Goal: Task Accomplishment & Management: Manage account settings

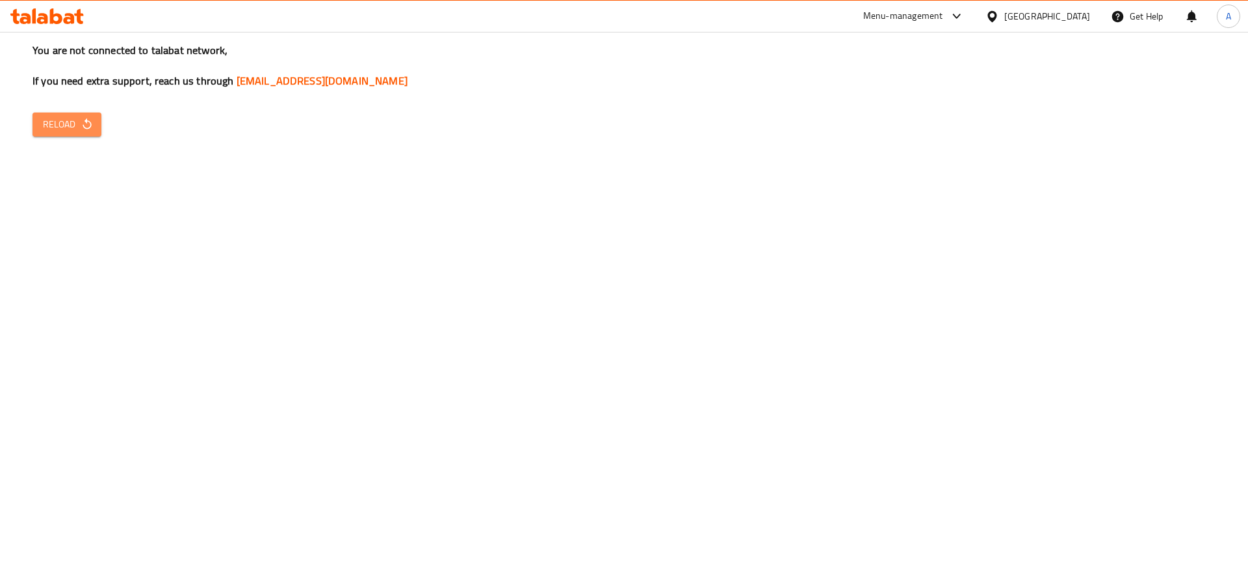
click at [79, 125] on span "Reload" at bounding box center [67, 124] width 48 height 16
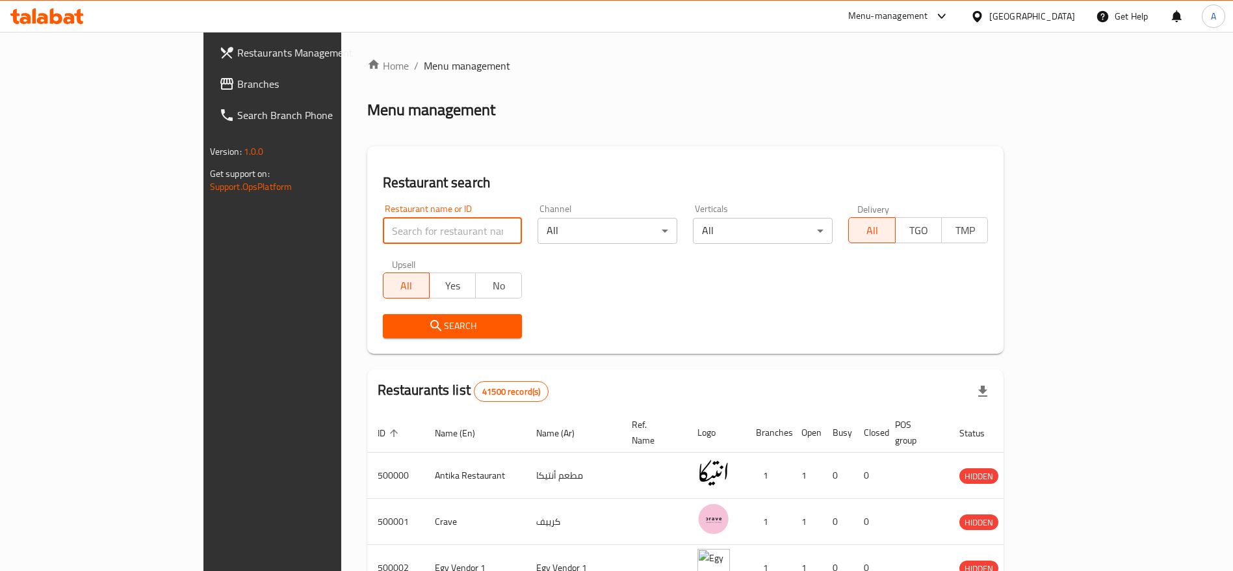
click at [410, 232] on input "search" at bounding box center [453, 231] width 140 height 26
click at [75, 14] on icon at bounding box center [78, 16] width 9 height 15
click at [383, 239] on input "search" at bounding box center [453, 231] width 140 height 26
type input "Burgeriz"
click button "Search" at bounding box center [453, 326] width 140 height 24
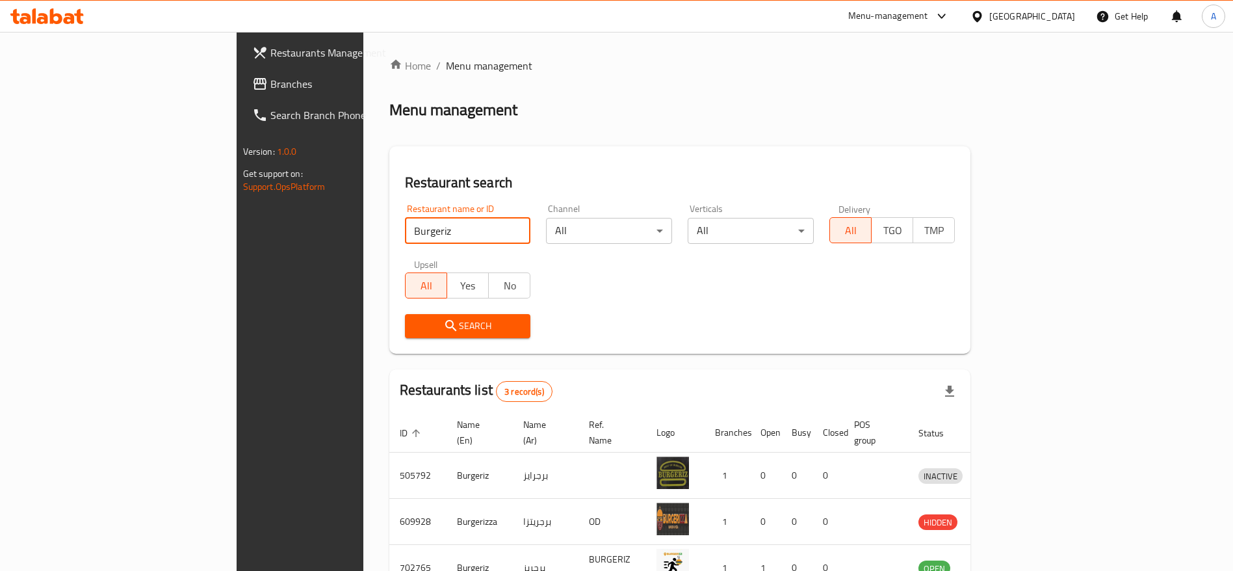
scroll to position [76, 0]
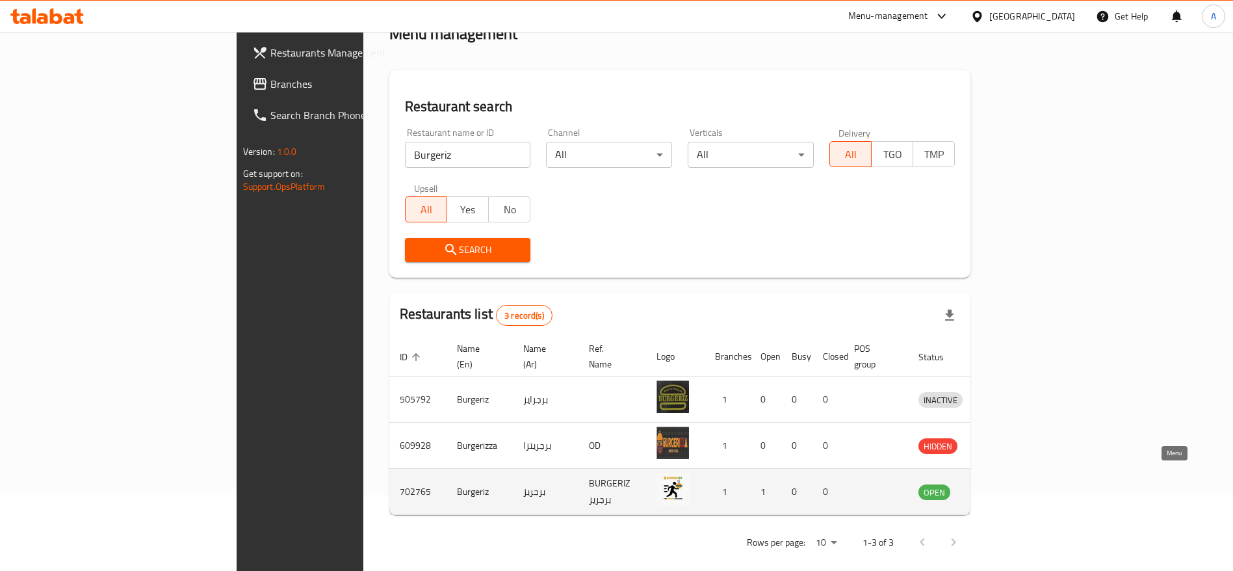
click at [1004, 487] on icon "enhanced table" at bounding box center [996, 492] width 14 height 11
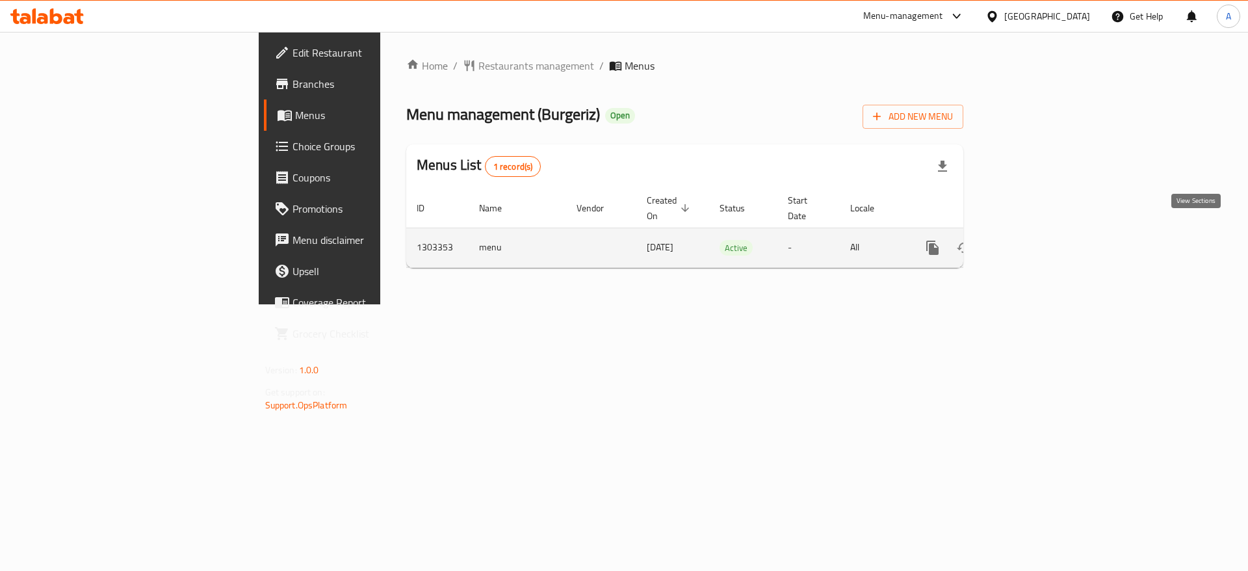
click at [1032, 242] on icon "enhanced table" at bounding box center [1027, 248] width 12 height 12
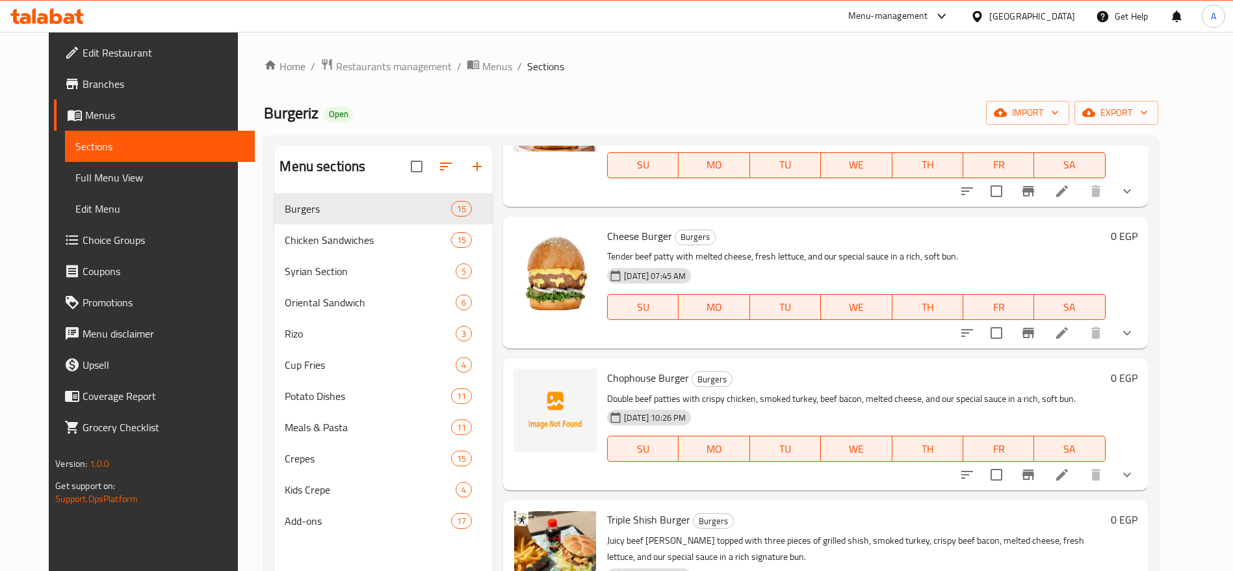
scroll to position [1416, 0]
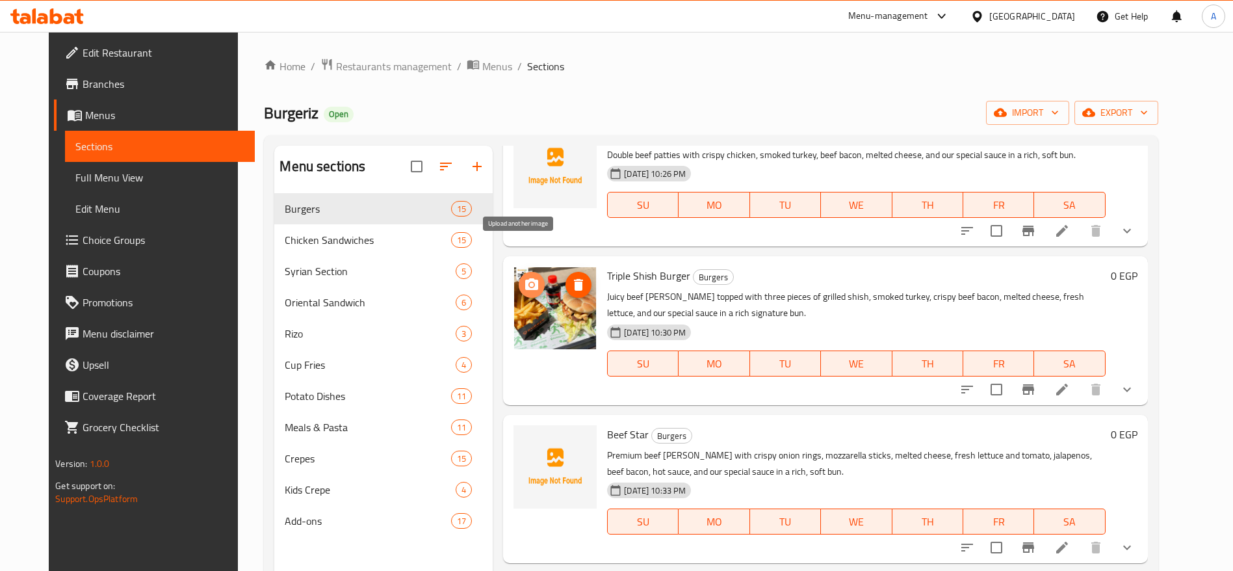
click at [525, 278] on icon "upload picture" at bounding box center [531, 284] width 13 height 12
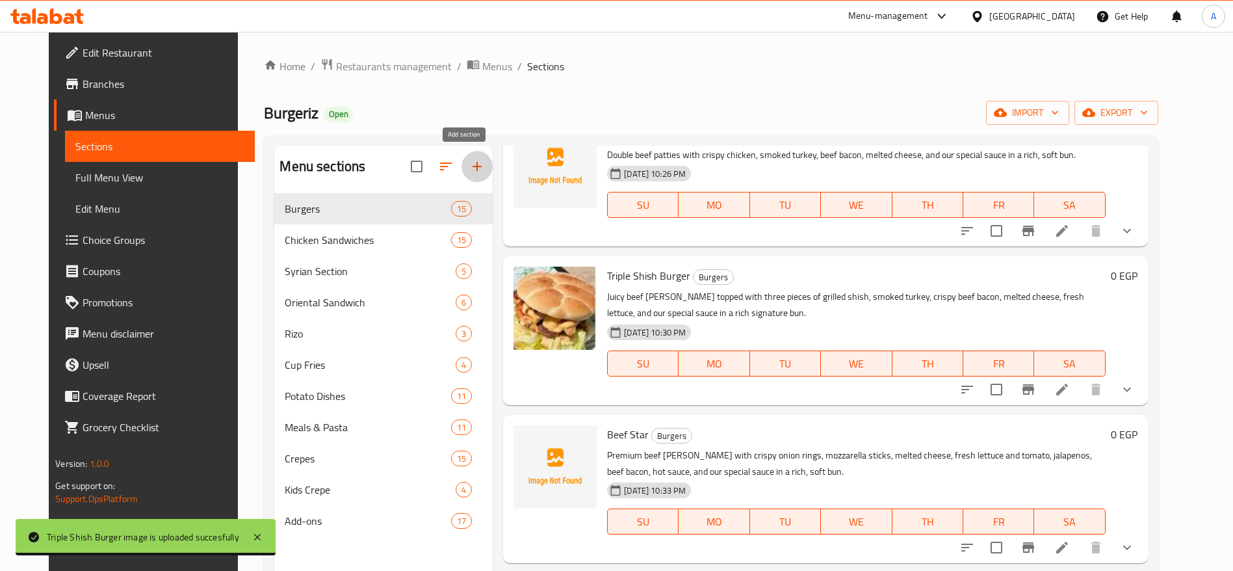
click at [473, 166] on button "button" at bounding box center [477, 166] width 31 height 31
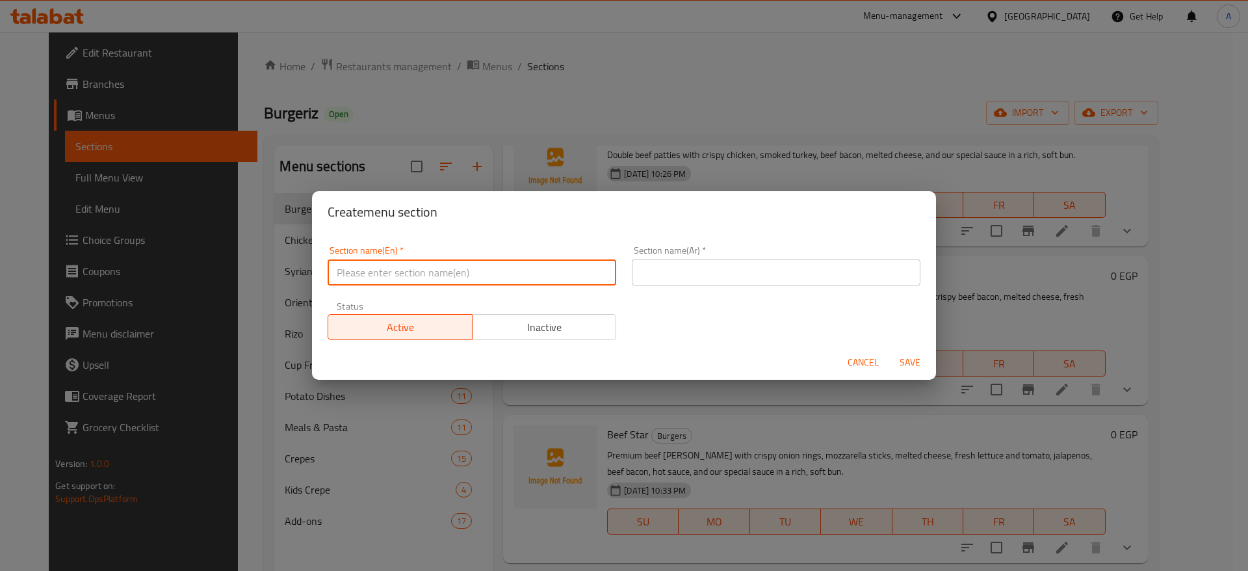
click at [495, 270] on input "text" at bounding box center [472, 272] width 289 height 26
type input "UP TO 40% Off"
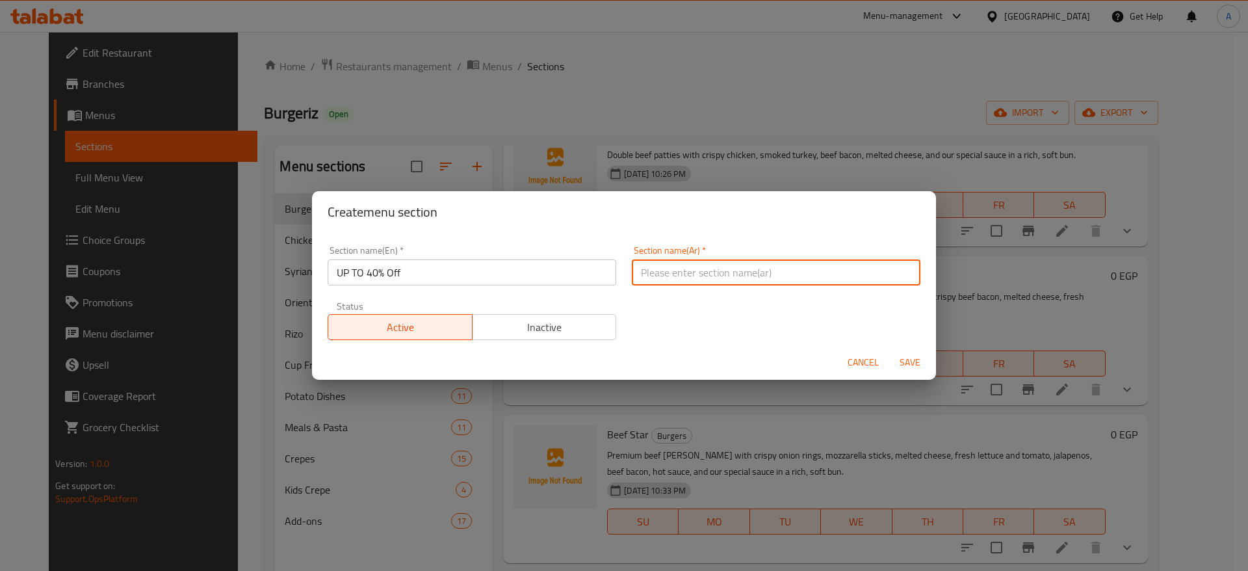
click at [655, 268] on input "text" at bounding box center [776, 272] width 289 height 26
type input "خصومات تصل إلى 40%"
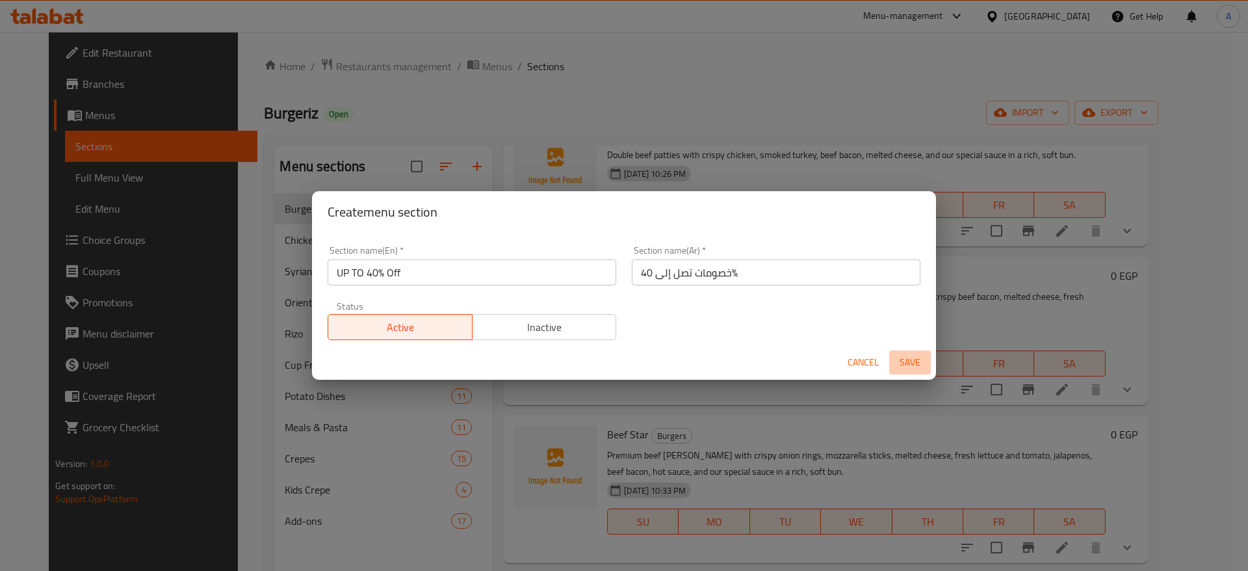
click at [914, 358] on span "Save" at bounding box center [909, 362] width 31 height 16
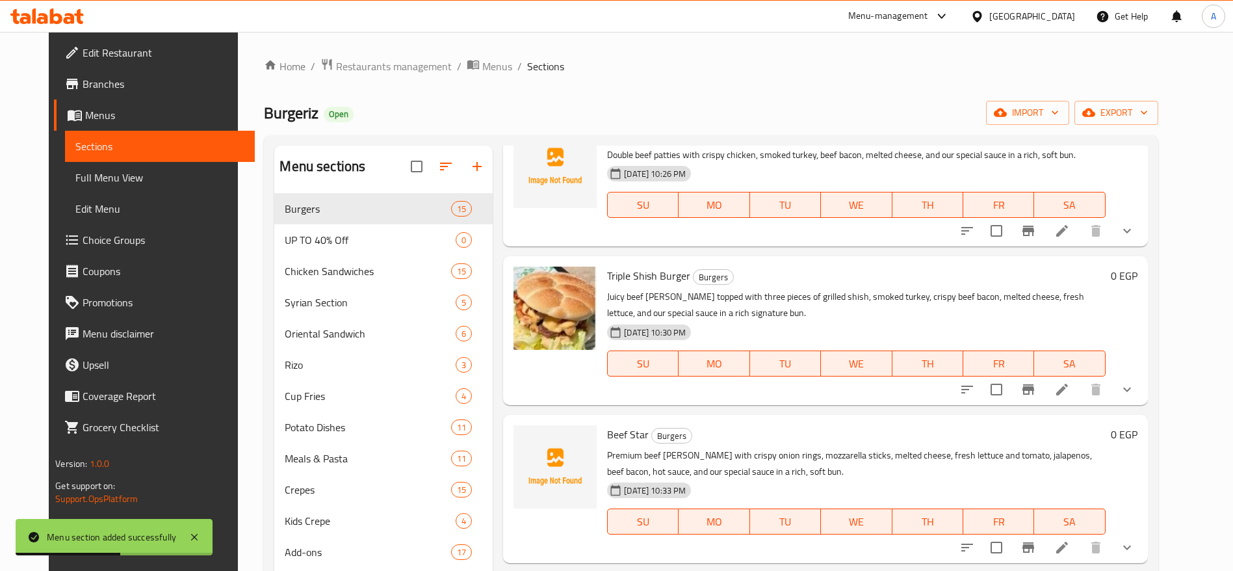
scroll to position [0, 0]
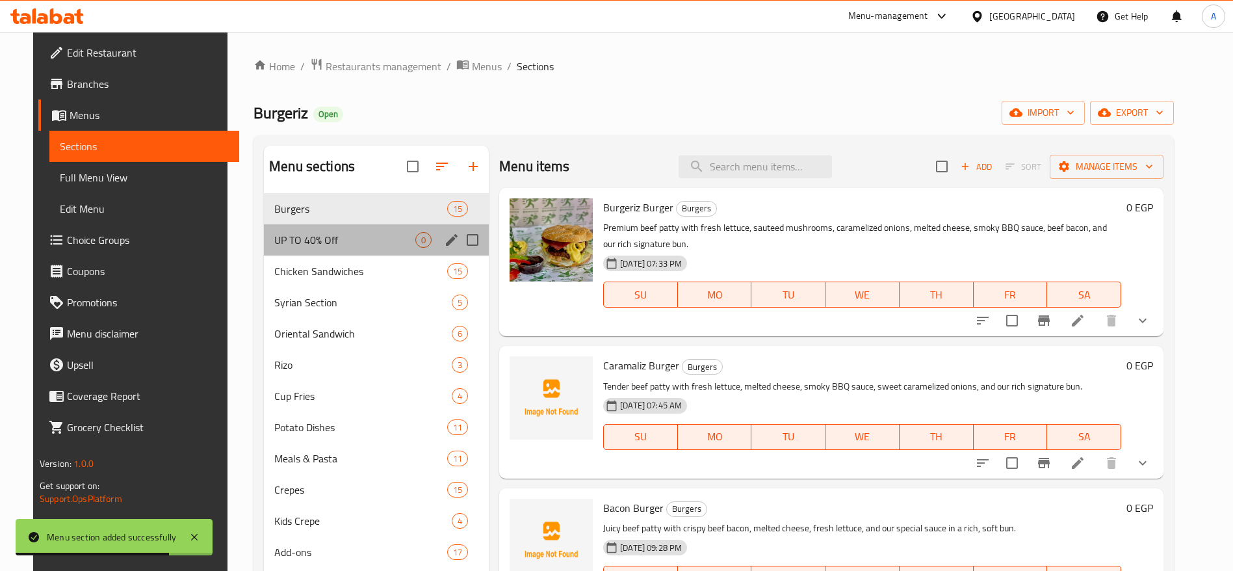
click at [359, 230] on div "UP TO 40% Off 0" at bounding box center [376, 239] width 225 height 31
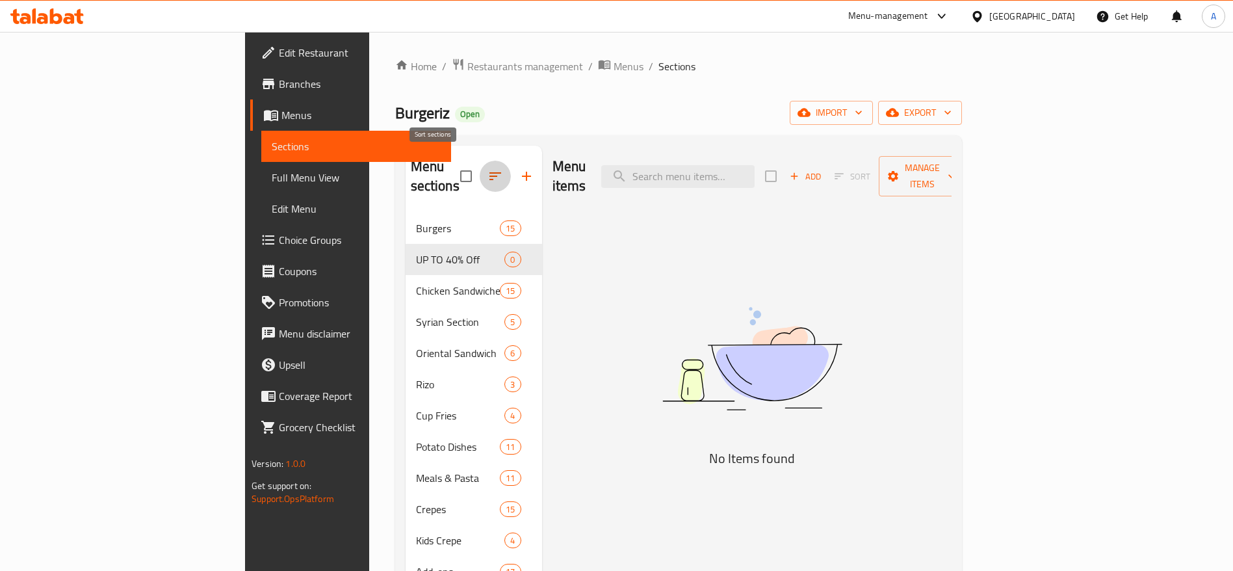
click at [488, 168] on icon "button" at bounding box center [496, 176] width 16 height 16
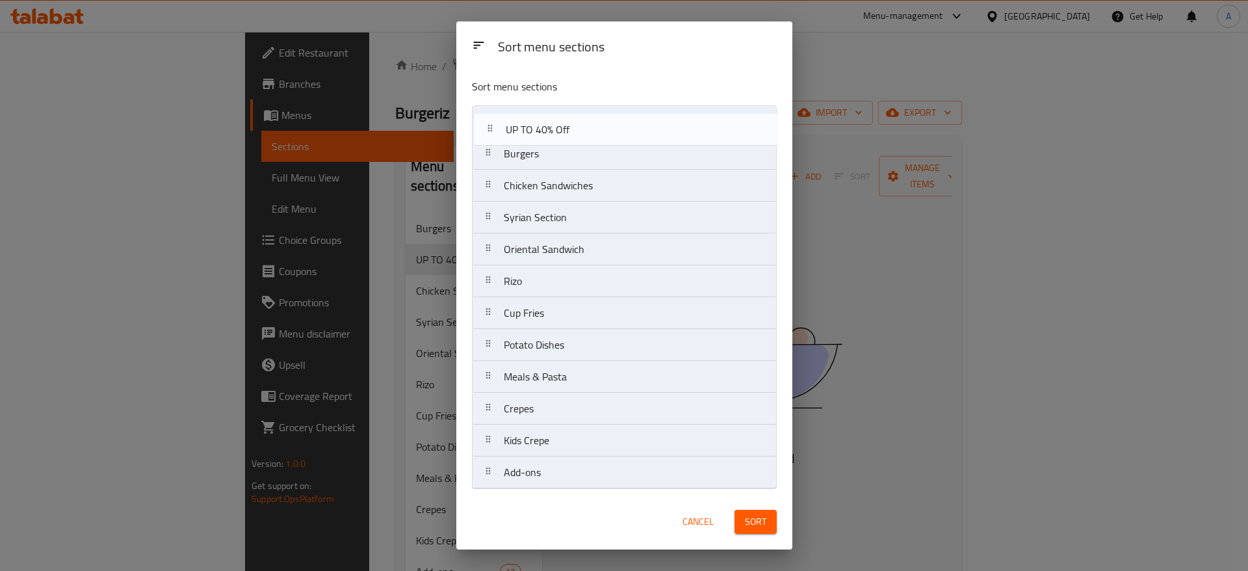
drag, startPoint x: 488, startPoint y: 156, endPoint x: 489, endPoint y: 129, distance: 27.4
click at [489, 129] on nav "Burgers UP TO 40% Off Chicken Sandwiches Syrian Section Oriental Sandwich Rizo …" at bounding box center [624, 297] width 305 height 384
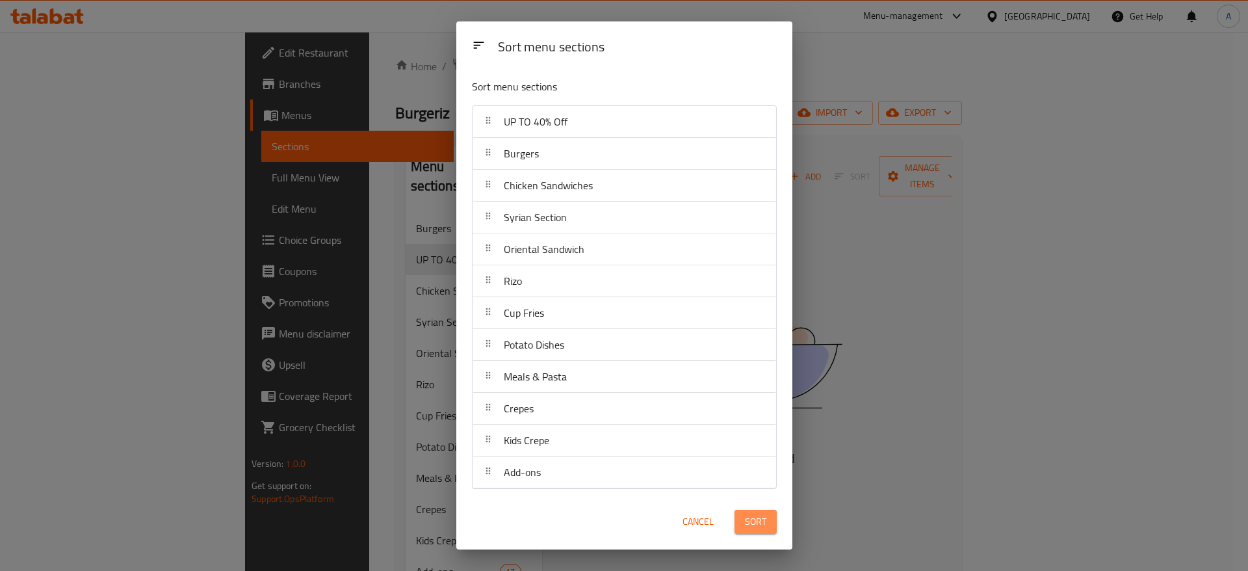
click at [754, 520] on span "Sort" at bounding box center [755, 522] width 21 height 16
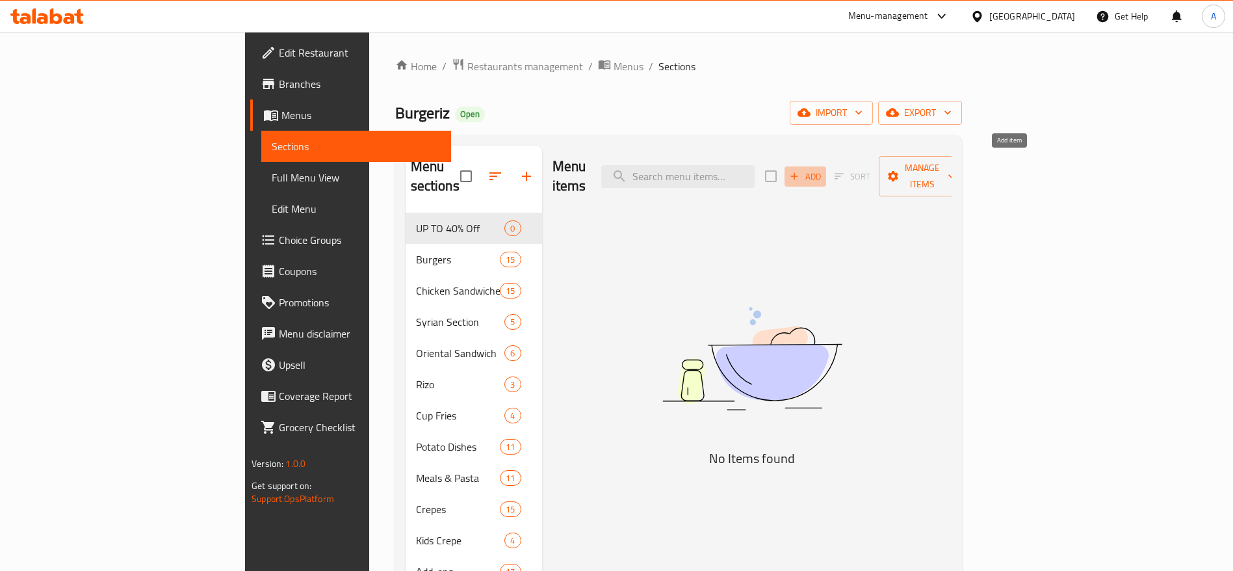
click at [823, 169] on span "Add" at bounding box center [805, 176] width 35 height 15
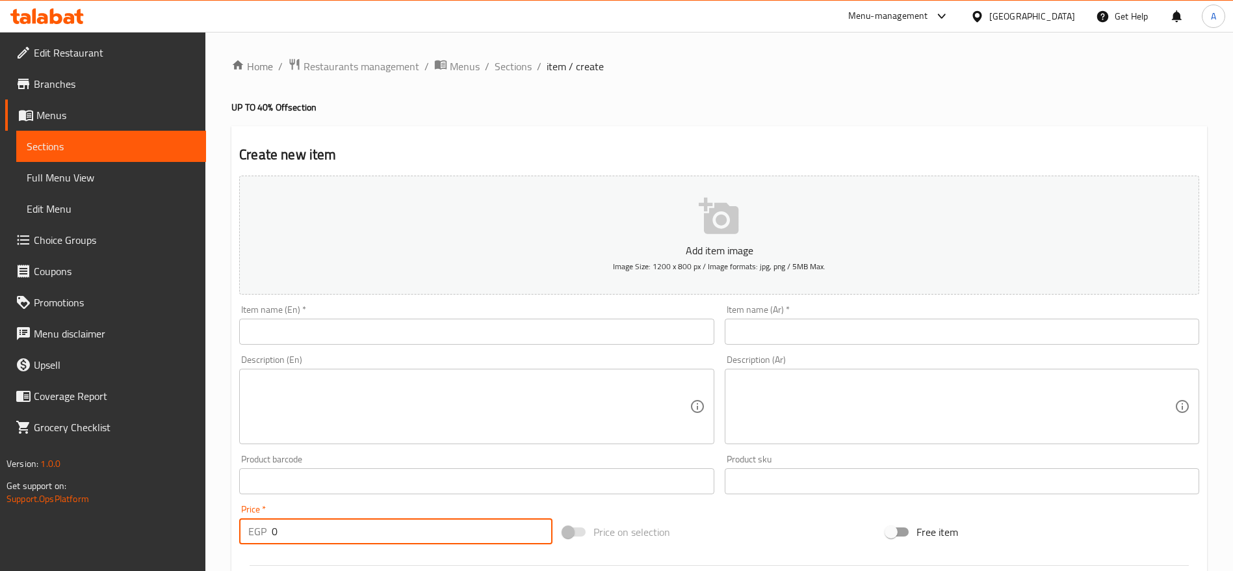
click at [424, 535] on input "0" at bounding box center [412, 531] width 281 height 26
paste input "216.6666666666667"
type input "216.6666666666667"
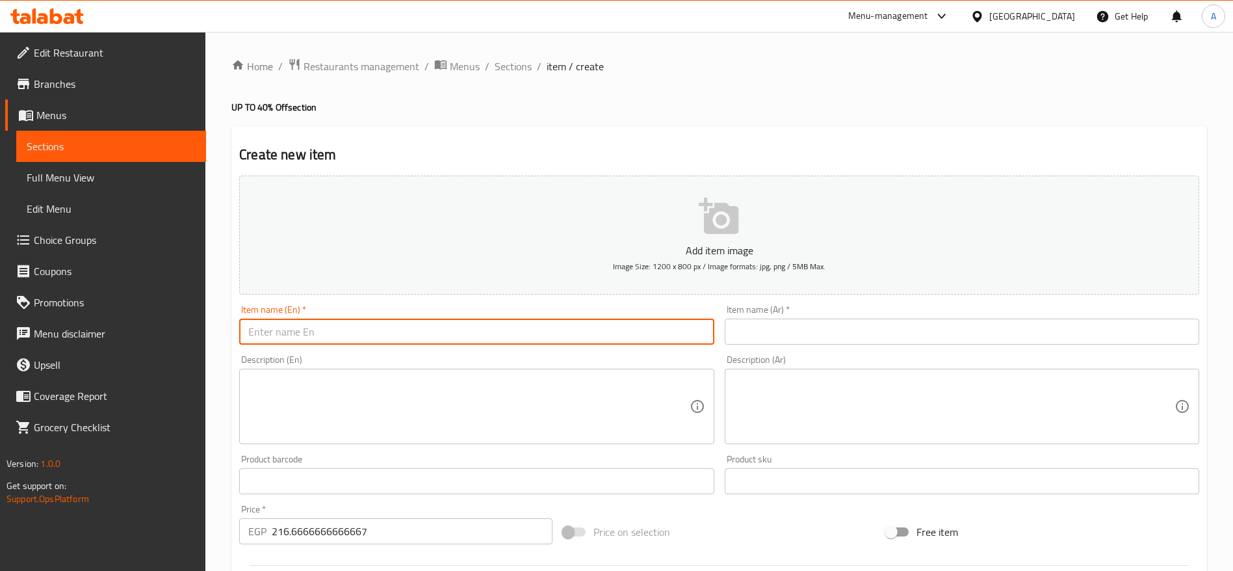
click at [358, 333] on input "text" at bounding box center [476, 332] width 475 height 26
type input "ف"
type input "t"
type input "Triple Shish Combo"
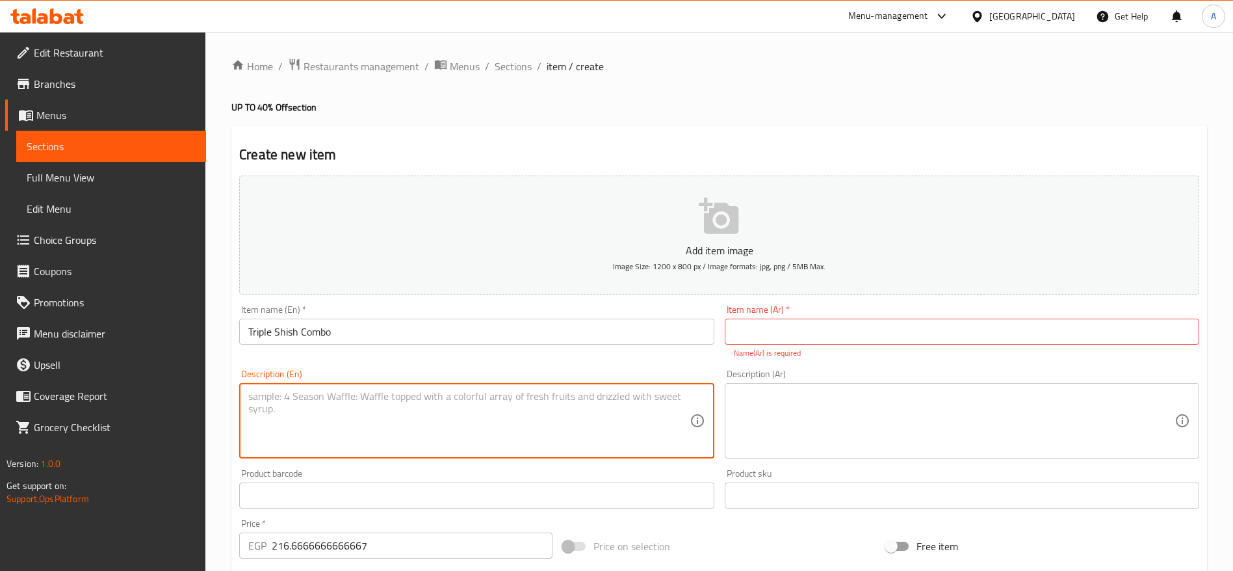
click at [366, 385] on div "Description (En)" at bounding box center [476, 420] width 475 height 75
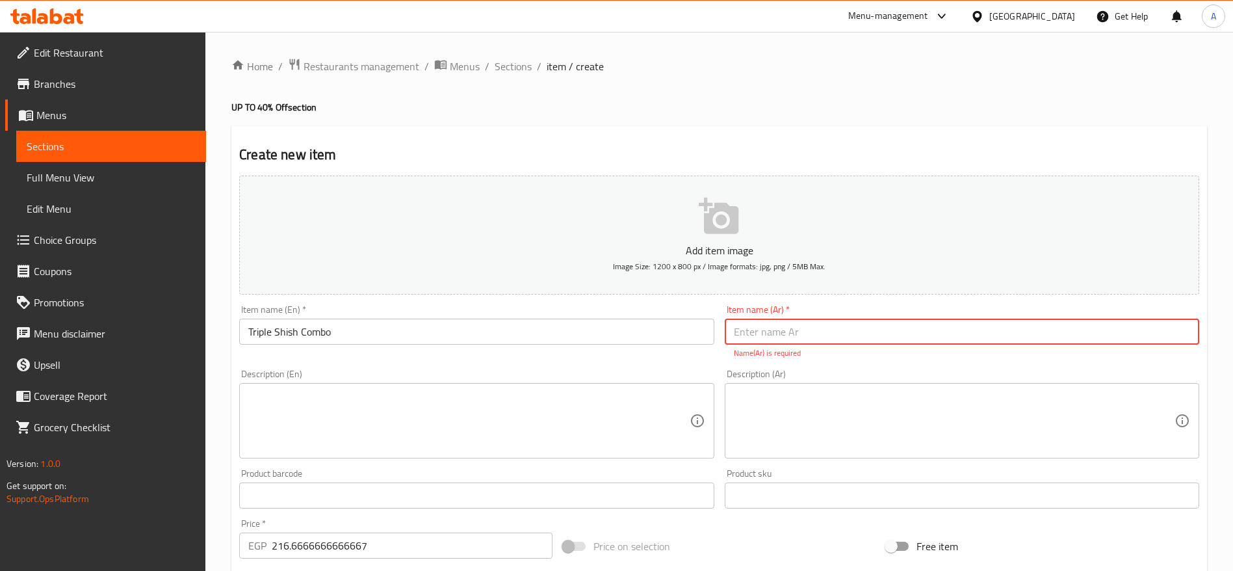
click at [761, 337] on input "text" at bounding box center [962, 332] width 475 height 26
type input "تريبل شيش كومبو"
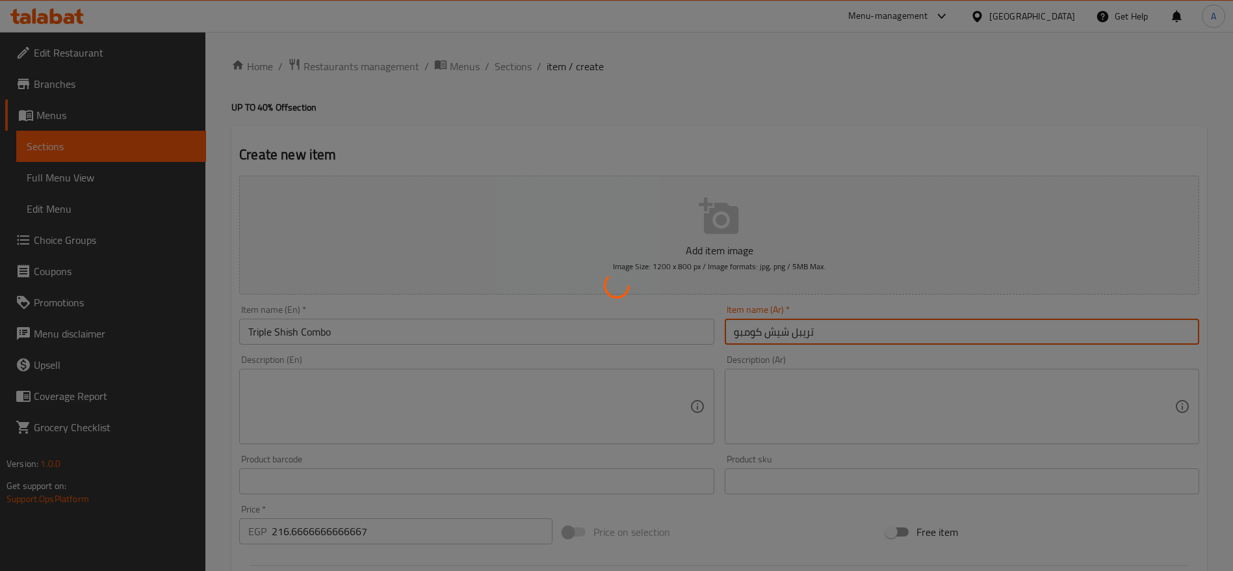
type input "0"
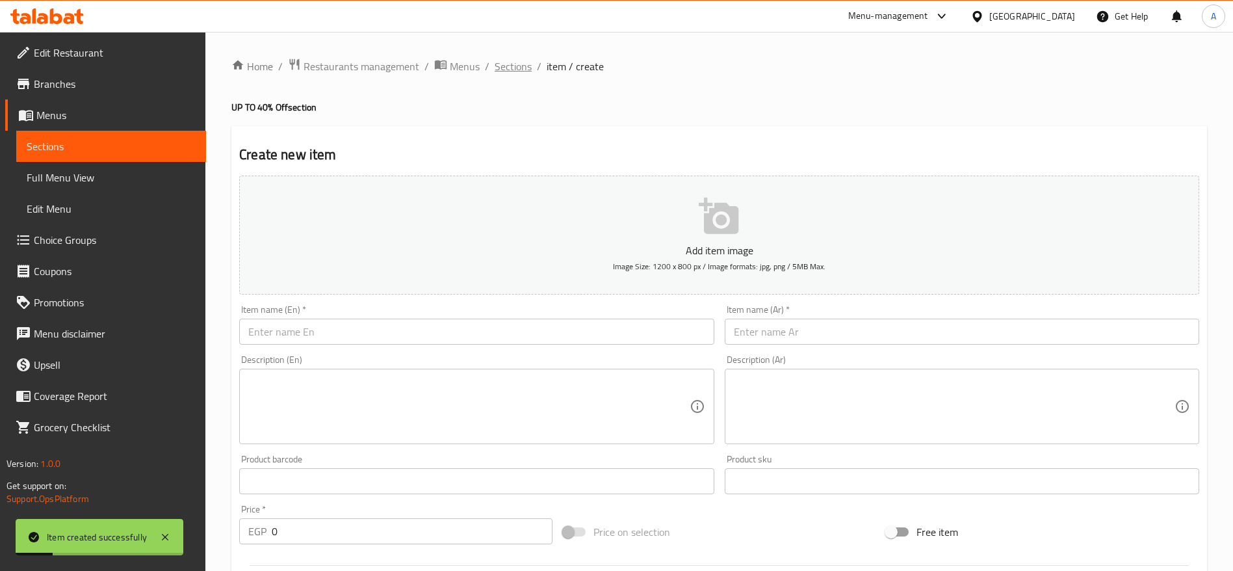
click at [521, 74] on span "Sections" at bounding box center [513, 67] width 37 height 16
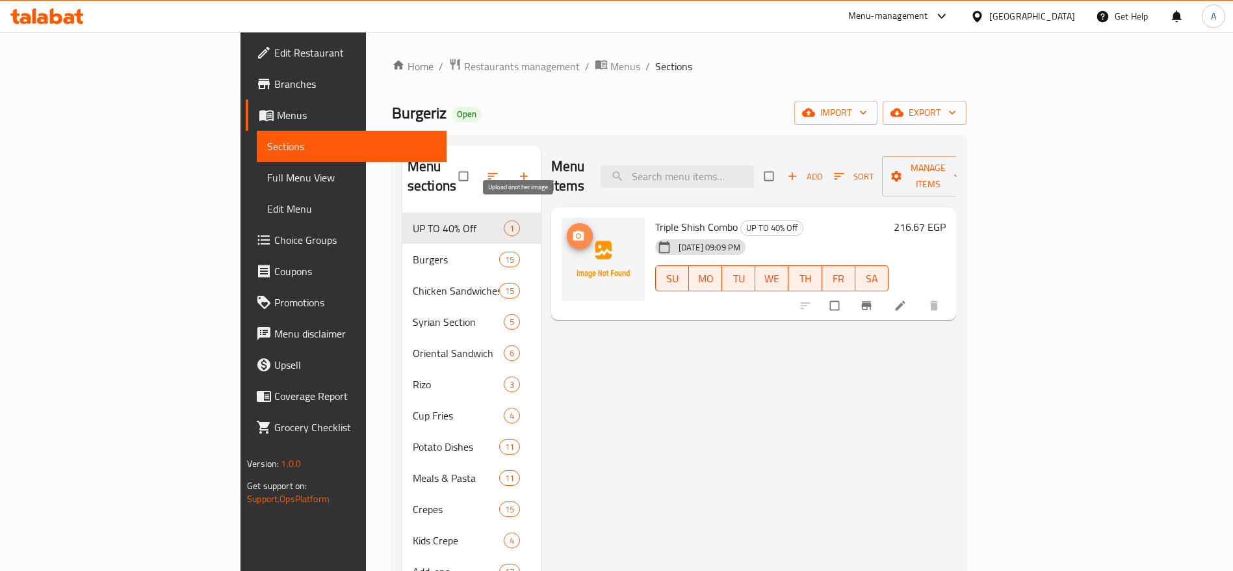
click at [572, 229] on icon "upload picture" at bounding box center [578, 235] width 13 height 13
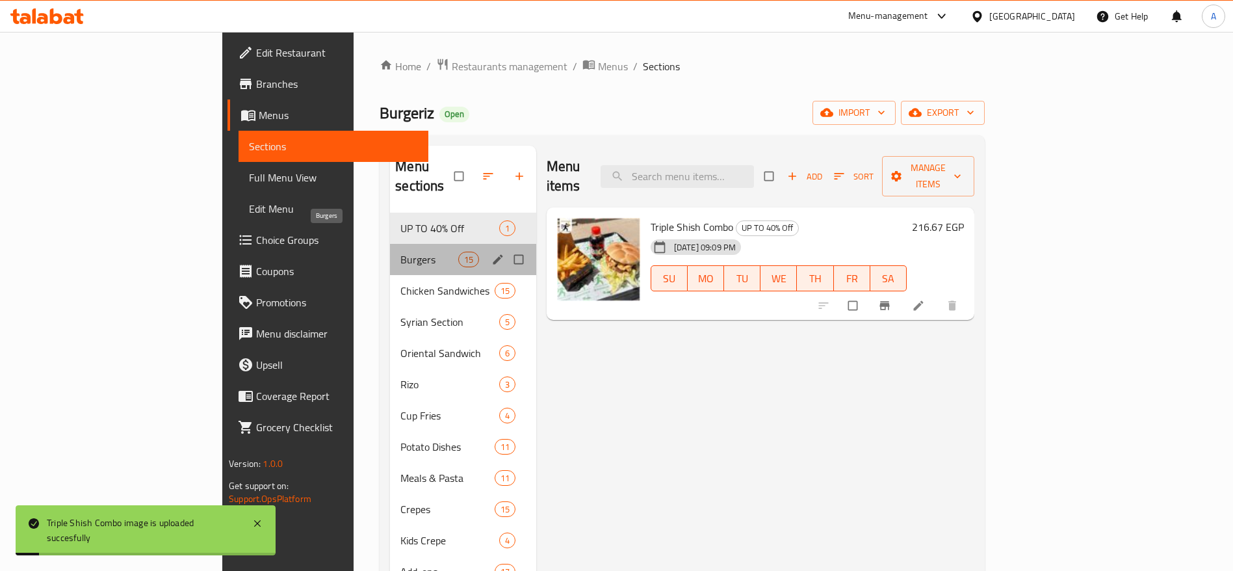
click at [400, 252] on span "Burgers" at bounding box center [428, 260] width 57 height 16
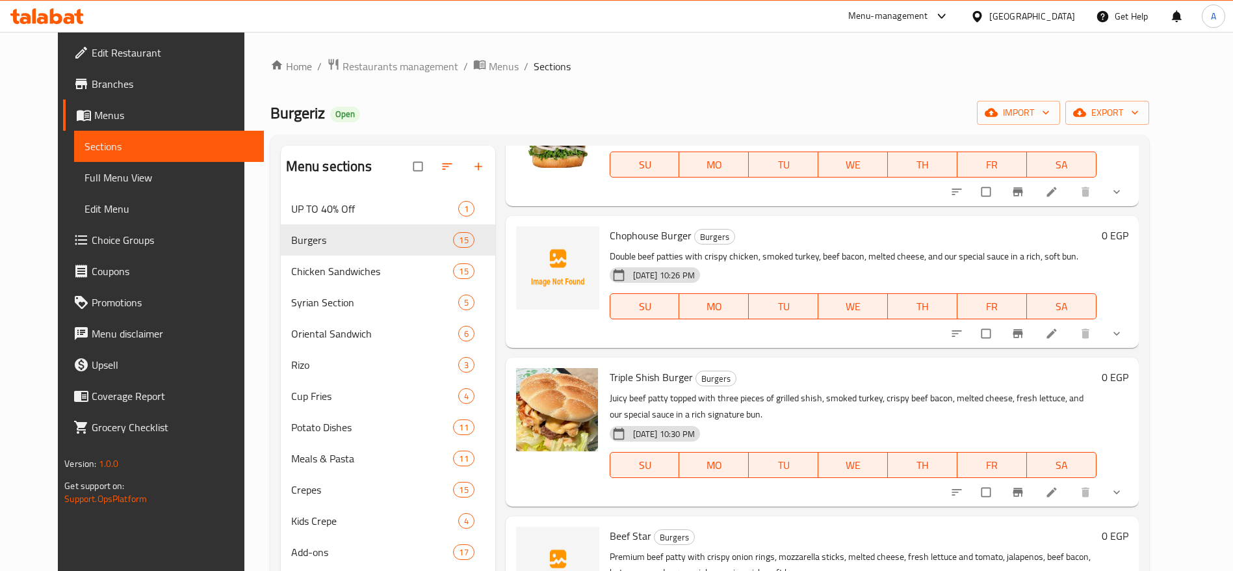
scroll to position [1367, 0]
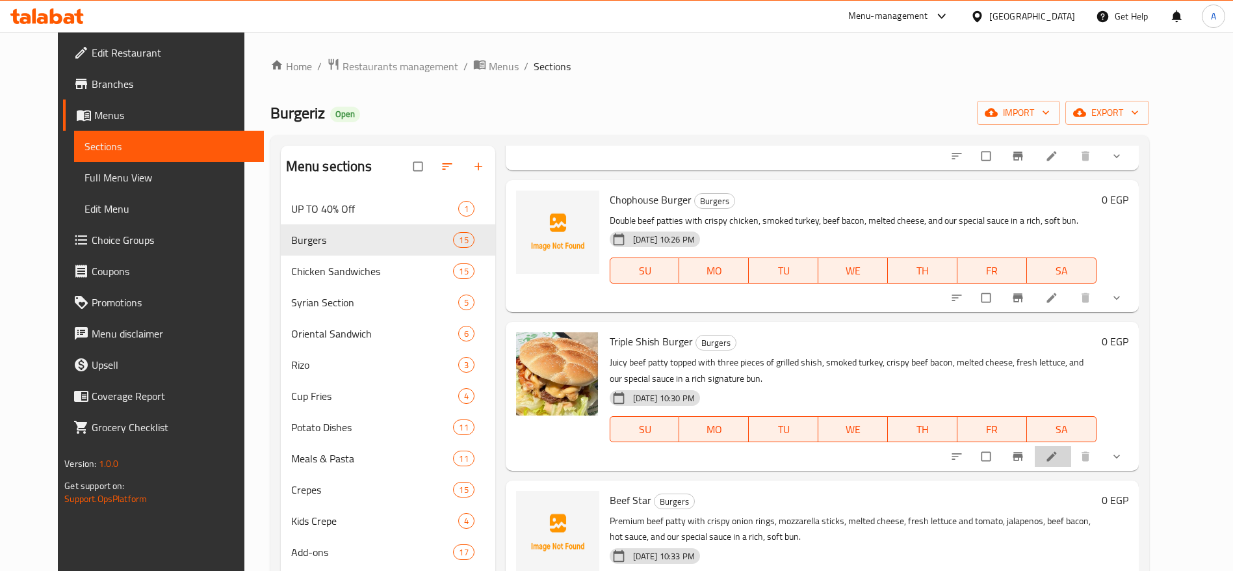
click at [1071, 446] on li at bounding box center [1053, 456] width 36 height 21
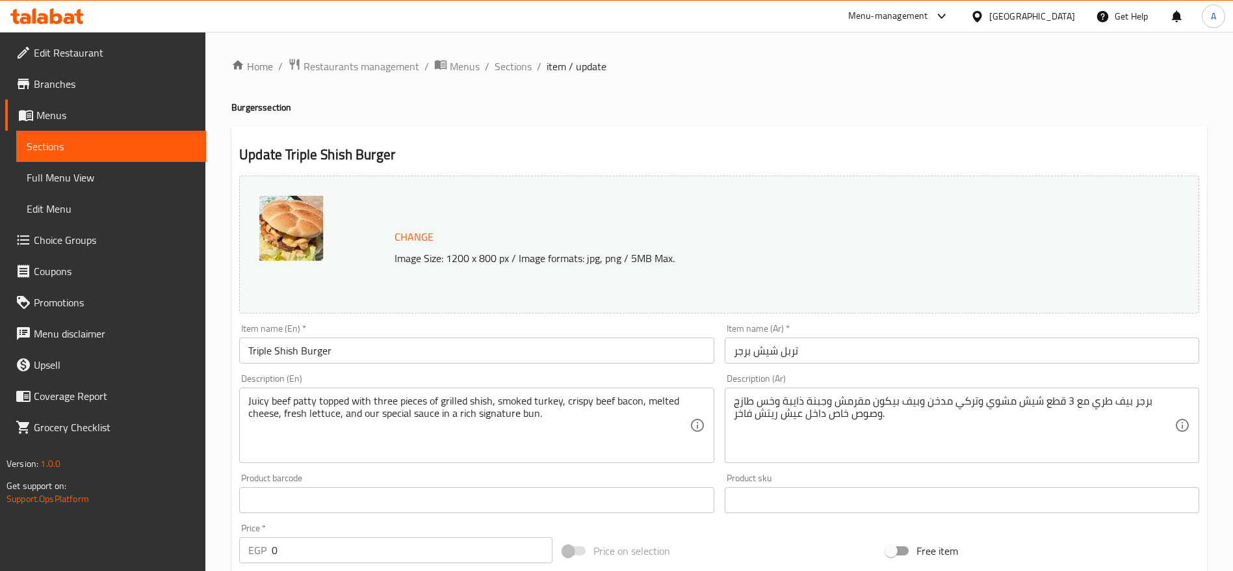
drag, startPoint x: 245, startPoint y: 397, endPoint x: 557, endPoint y: 404, distance: 312.1
click at [557, 404] on div "Juicy beef patty topped with three pieces of grilled shish, smoked turkey, cris…" at bounding box center [476, 424] width 475 height 75
click at [512, 64] on span "Sections" at bounding box center [513, 67] width 37 height 16
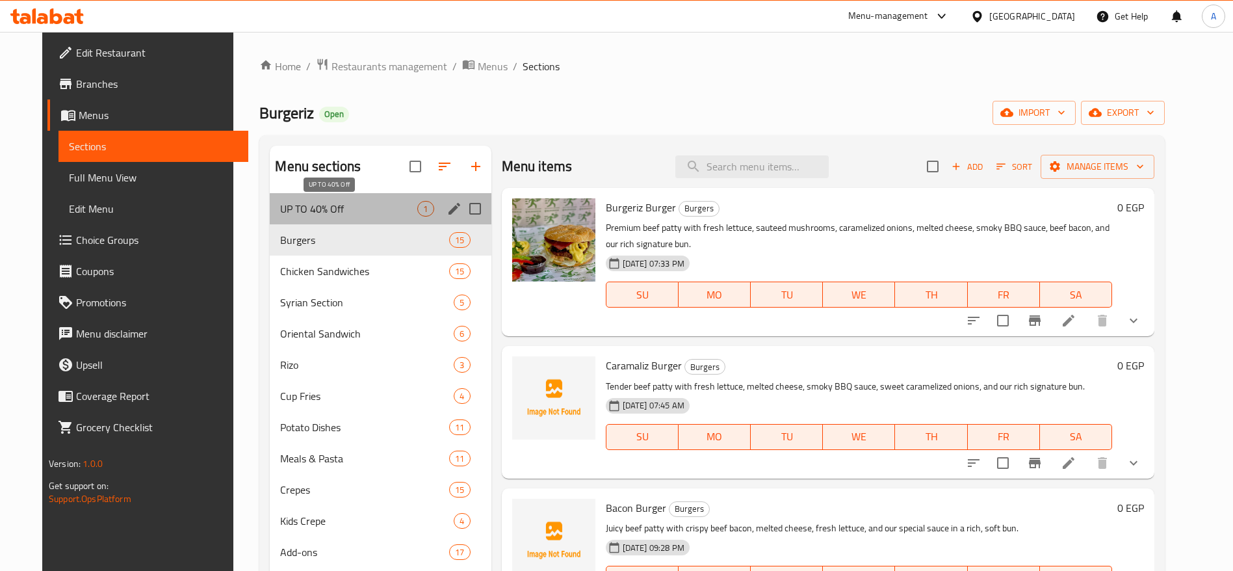
click at [374, 202] on span "UP TO 40% Off" at bounding box center [348, 209] width 137 height 16
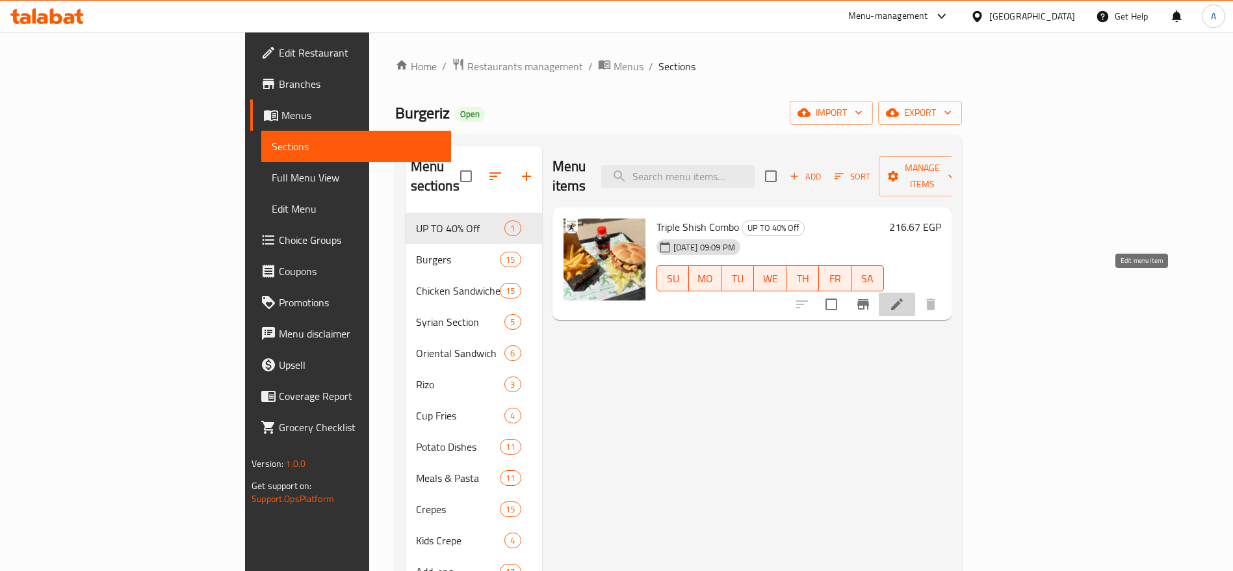
click at [905, 296] on icon at bounding box center [897, 304] width 16 height 16
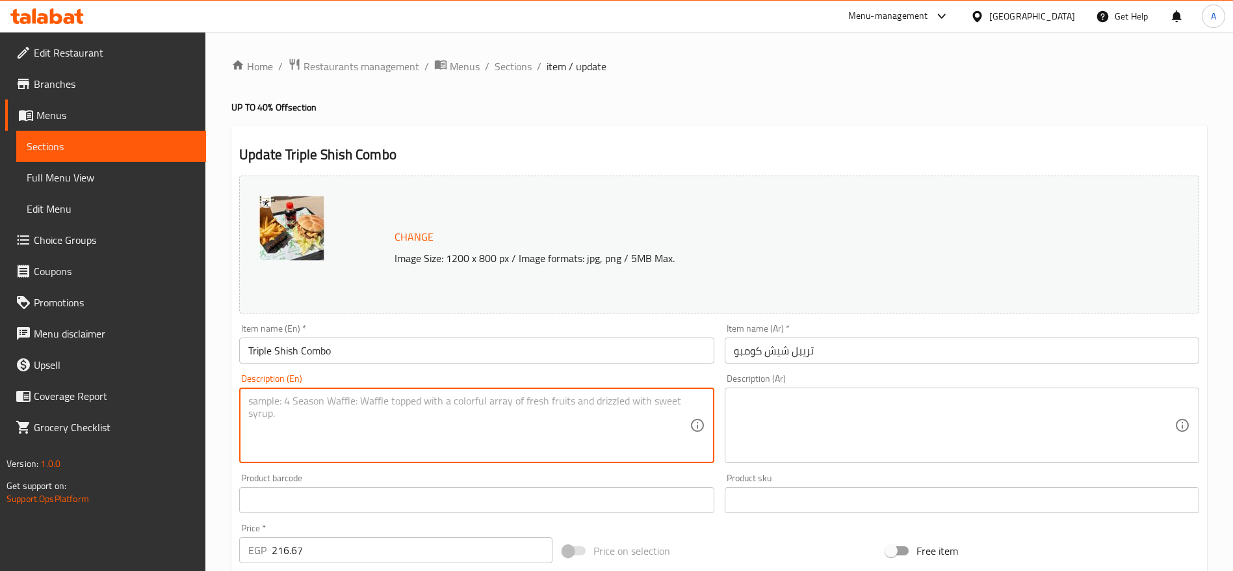
click at [387, 407] on textarea at bounding box center [468, 426] width 441 height 62
paste textarea "A mouthwatering combo featuring a juicy beef patty stacked with three pieces of…"
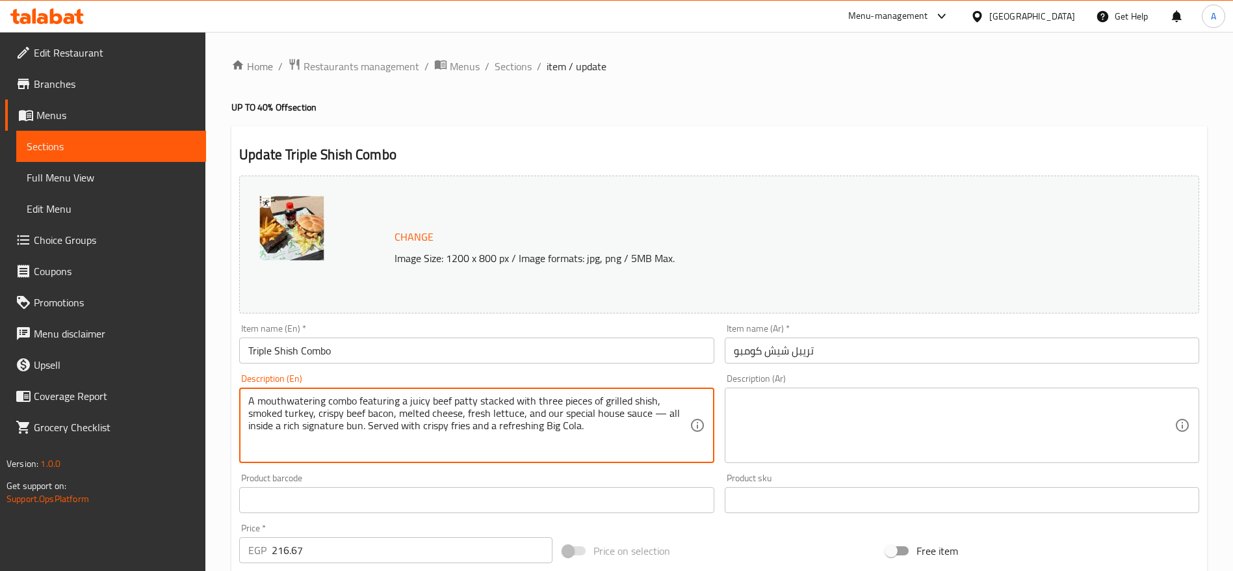
click at [659, 415] on textarea "A mouthwatering combo featuring a juicy beef patty stacked with three pieces of…" at bounding box center [468, 426] width 441 height 62
type textarea "A mouthwatering combo featuring a juicy beef patty stacked with three pieces of…"
click at [769, 416] on textarea at bounding box center [954, 426] width 441 height 62
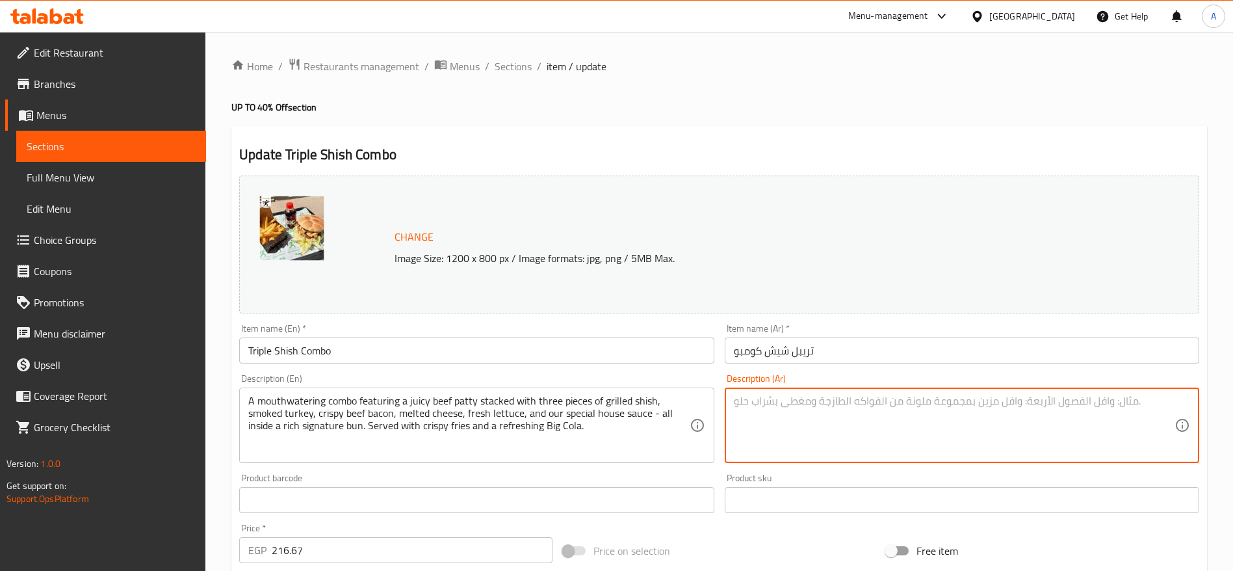
paste textarea "وجبة شهية تتكون من برجر بيف عصاري مع ثلاث قطع شيش مشوية، تركي مدخن، بيكون بيف م…"
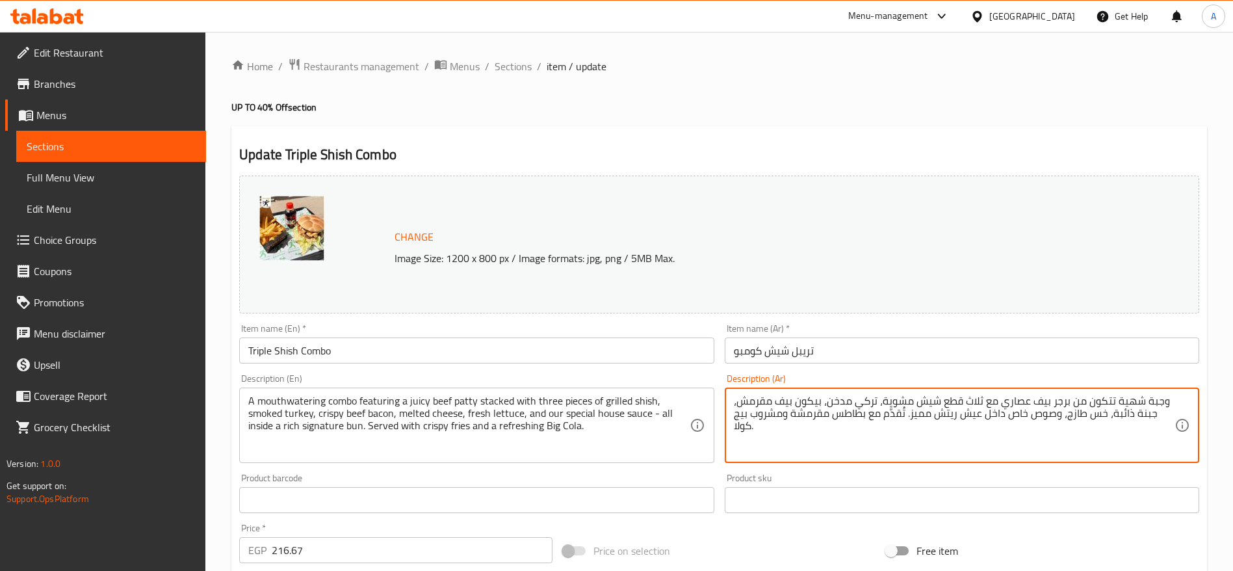
click at [1016, 400] on textarea "وجبة شهية تتكون من برجر بيف عصاري مع ثلاث قطع شيش مشوية، تركي مدخن، بيكون بيف م…" at bounding box center [954, 426] width 441 height 62
type textarea "وجبة شهية تتكون من برجر بيف جوسي مع ثلاث قطع شيش مشوية، تركي مدخن، بيكون بيف مق…"
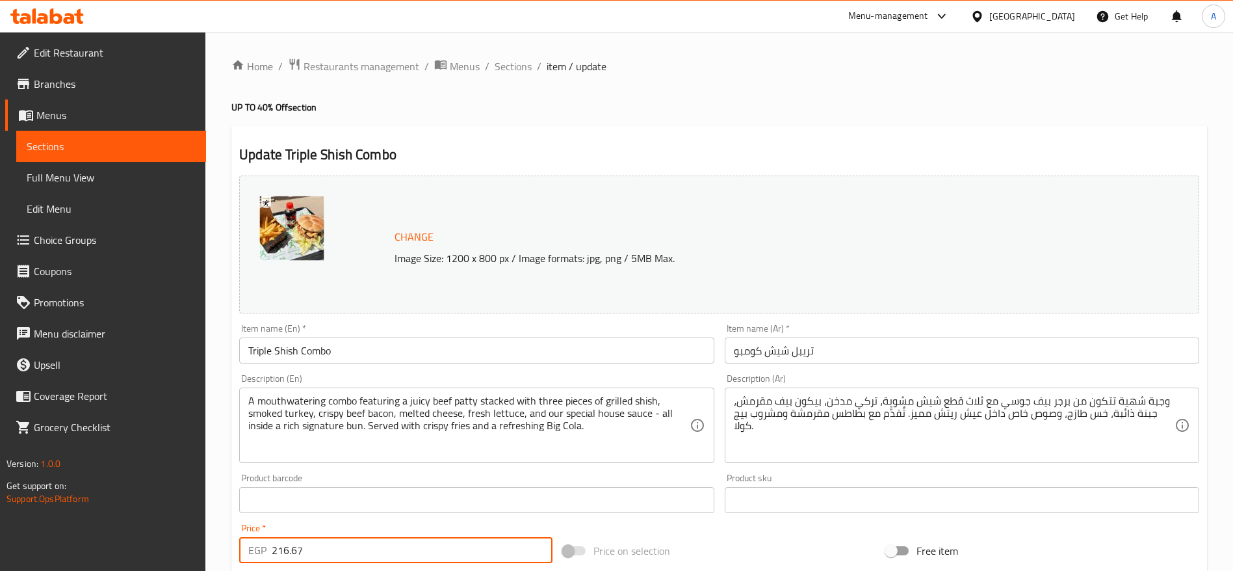
click at [492, 550] on input "216.67" at bounding box center [412, 550] width 281 height 26
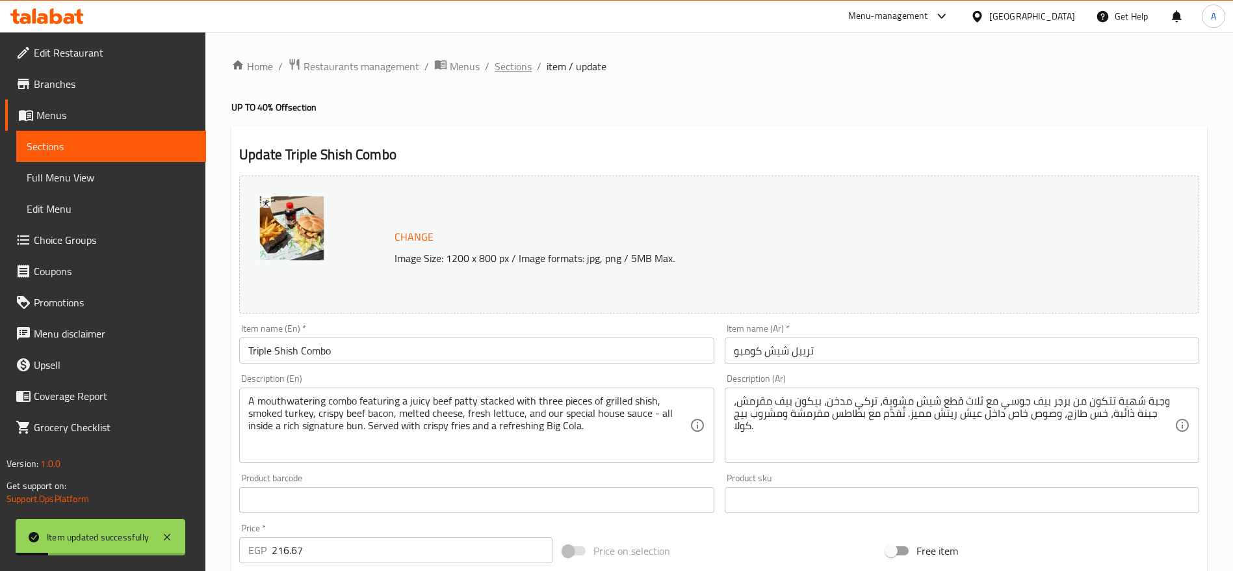
click at [521, 72] on span "Sections" at bounding box center [513, 67] width 37 height 16
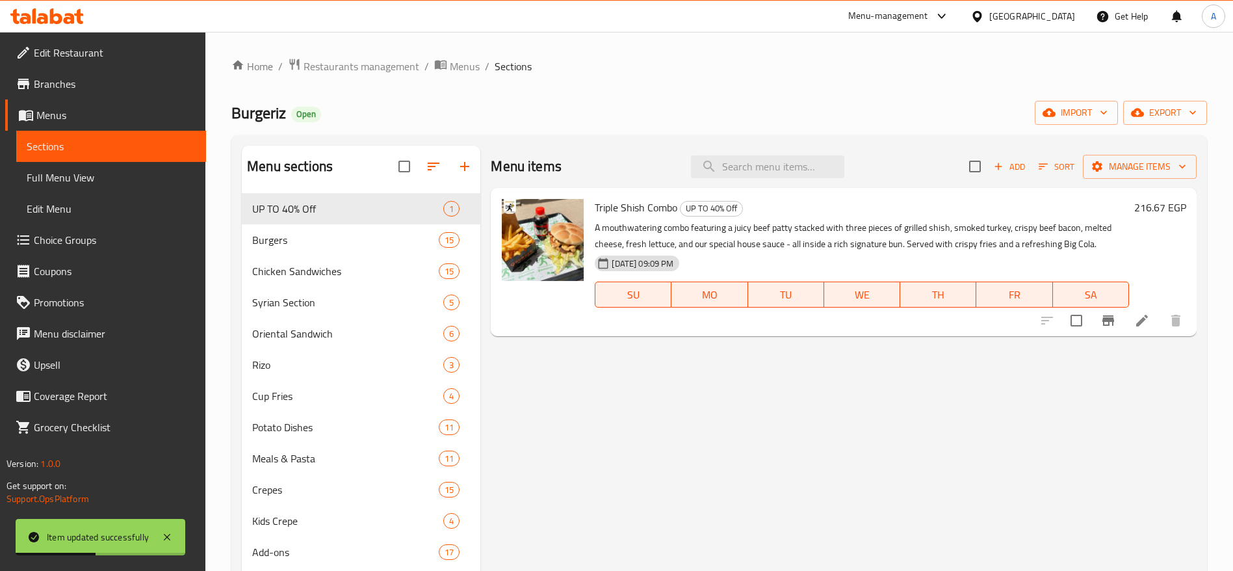
click at [59, 17] on icon at bounding box center [56, 16] width 12 height 16
